Goal: Find specific page/section

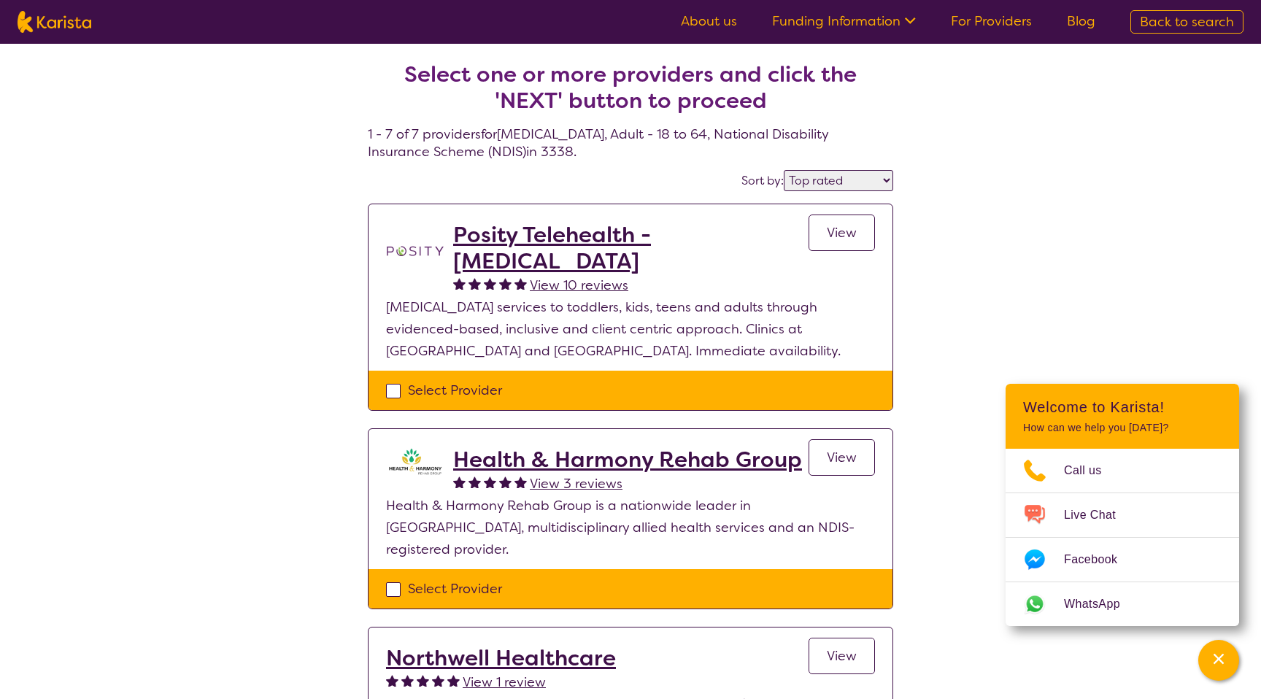
select select "by_score"
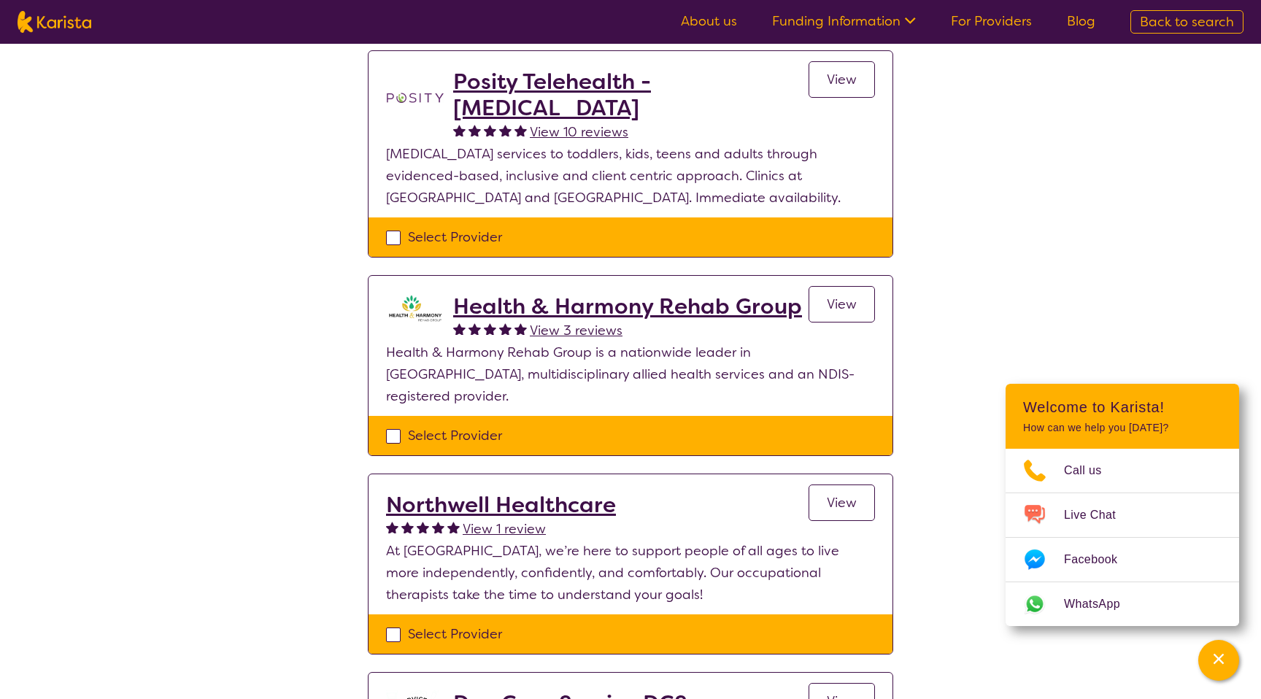
scroll to position [152, 0]
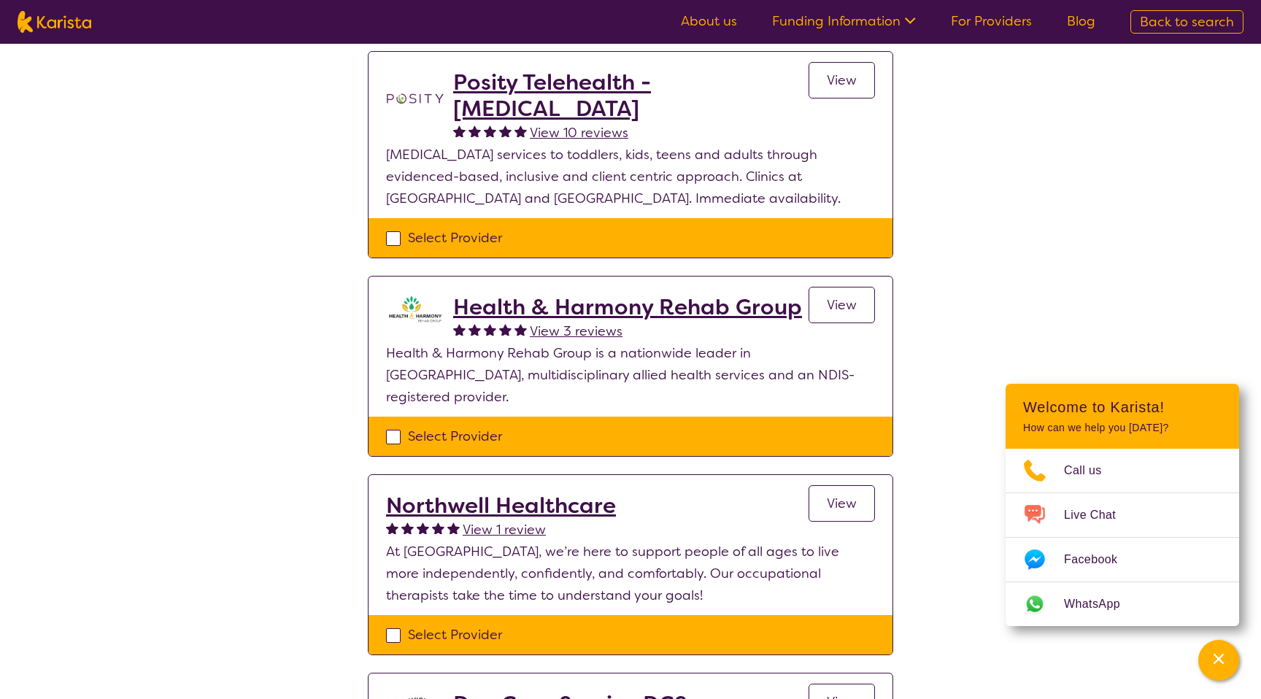
click at [494, 306] on h2 "Health & Harmony Rehab Group" at bounding box center [627, 307] width 349 height 26
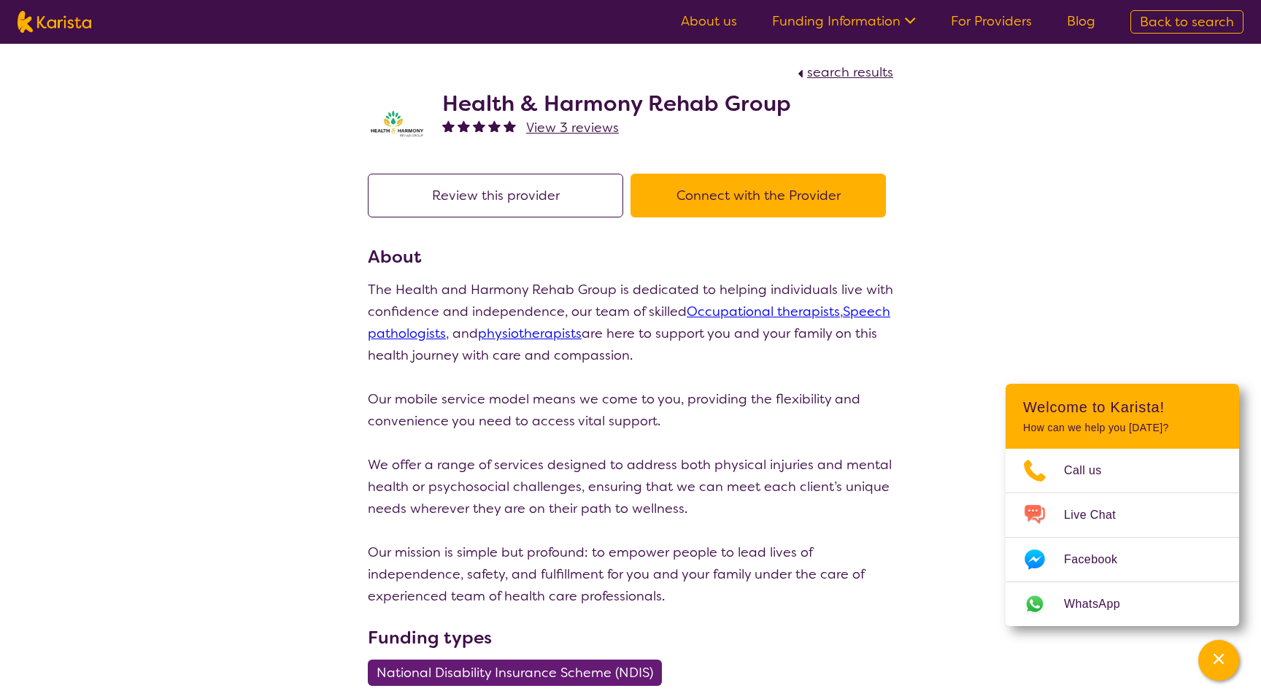
click at [544, 104] on h2 "Health & Harmony Rehab Group" at bounding box center [616, 103] width 349 height 26
click at [544, 103] on h2 "Health & Harmony Rehab Group" at bounding box center [616, 103] width 349 height 26
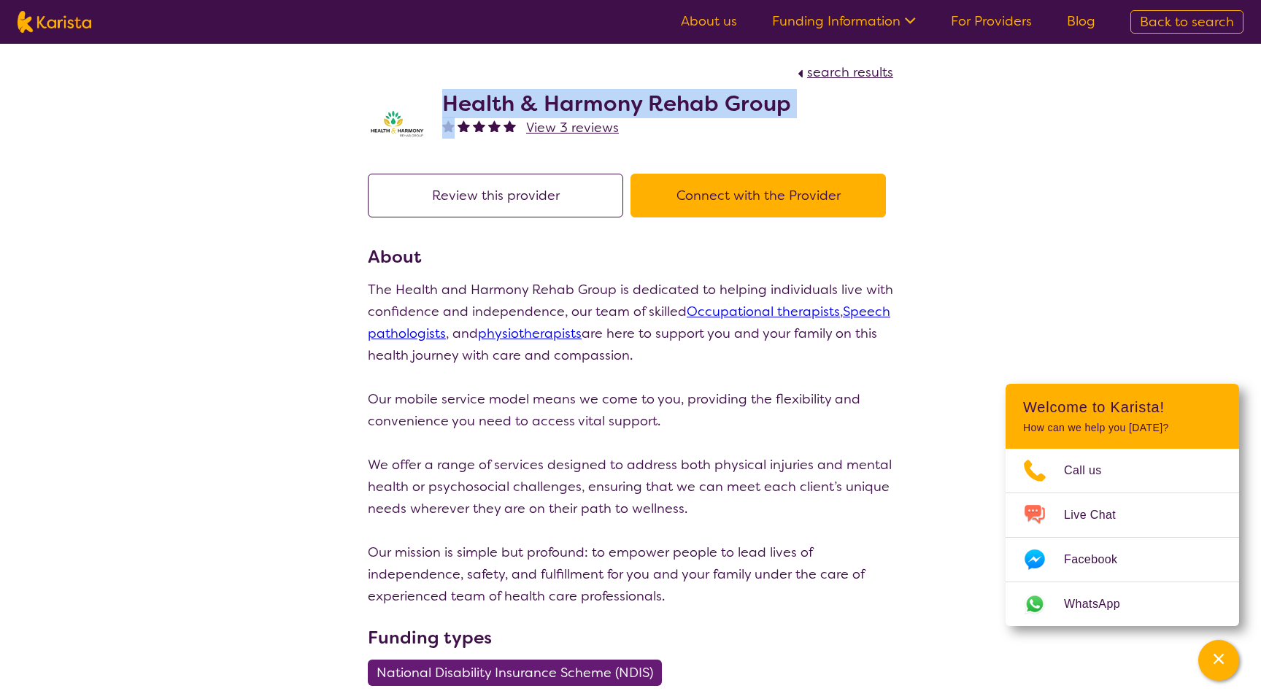
click at [544, 103] on h2 "Health & Harmony Rehab Group" at bounding box center [616, 103] width 349 height 26
copy h2 "Health & Harmony Rehab Group"
